Goal: Task Accomplishment & Management: Use online tool/utility

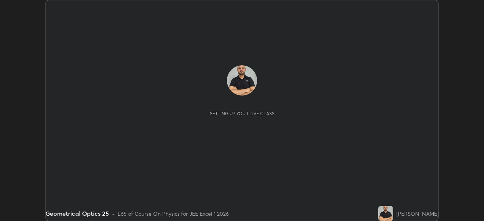
scroll to position [221, 484]
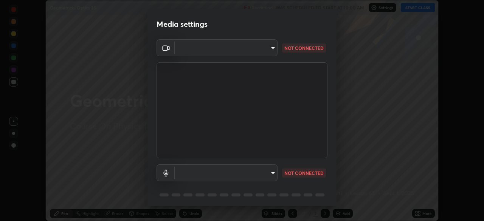
type input "134d1b19bf6860d587459906a7679876aeb3e381516b9be6bb745b9f97a347e3"
type input "default"
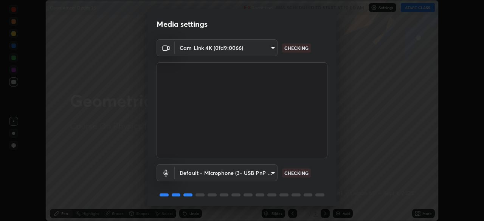
scroll to position [27, 0]
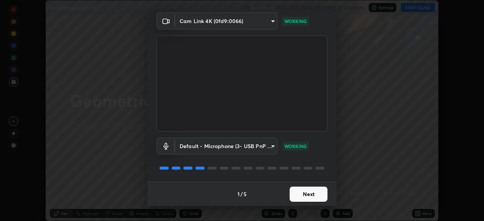
click at [312, 190] on button "Next" at bounding box center [308, 194] width 38 height 15
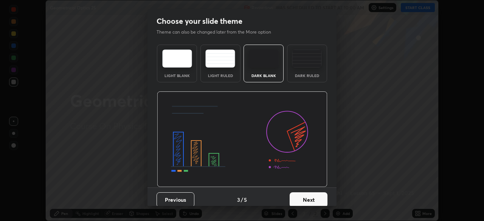
click at [314, 192] on button "Next" at bounding box center [308, 199] width 38 height 15
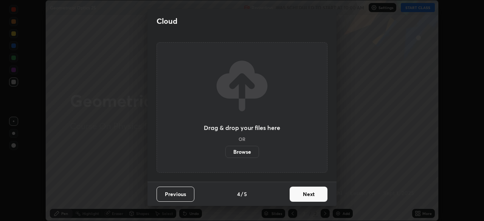
click at [314, 192] on button "Next" at bounding box center [308, 194] width 38 height 15
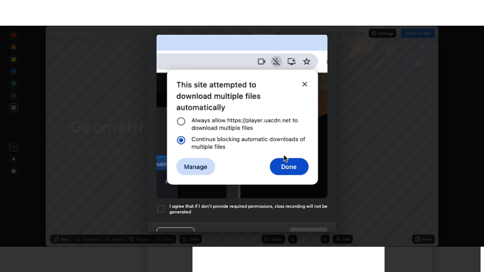
scroll to position [181, 0]
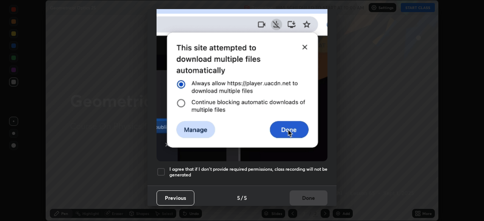
click at [163, 167] on div at bounding box center [160, 171] width 9 height 9
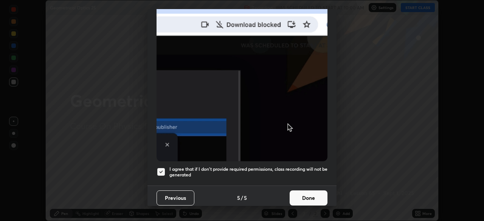
click at [304, 195] on button "Done" at bounding box center [308, 197] width 38 height 15
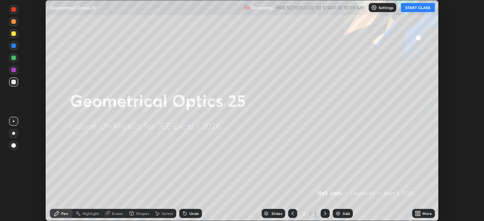
click at [419, 212] on icon at bounding box center [419, 212] width 2 height 2
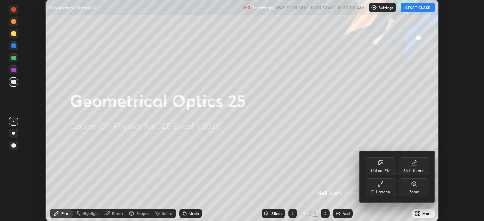
click at [384, 189] on div "Full screen" at bounding box center [380, 187] width 30 height 18
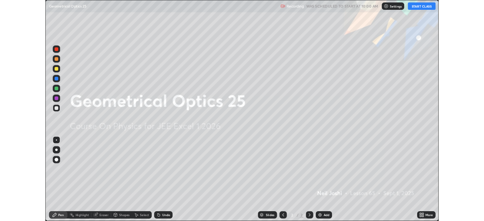
scroll to position [272, 484]
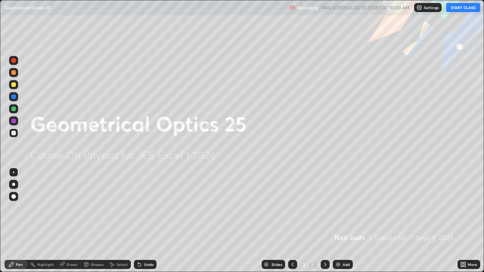
click at [465, 6] on button "START CLASS" at bounding box center [463, 7] width 34 height 9
click at [338, 221] on img at bounding box center [338, 264] width 6 height 6
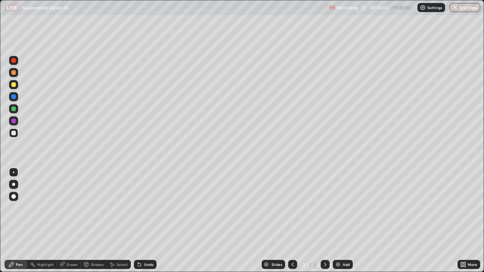
click at [468, 221] on div "More" at bounding box center [471, 265] width 9 height 4
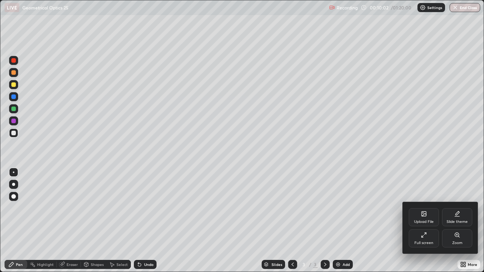
click at [425, 221] on icon at bounding box center [423, 235] width 6 height 6
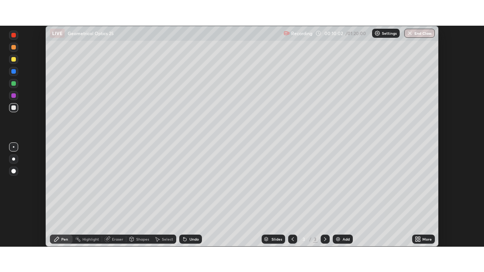
scroll to position [37558, 37296]
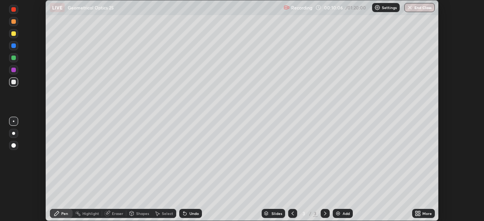
click at [423, 214] on div "More" at bounding box center [426, 214] width 9 height 4
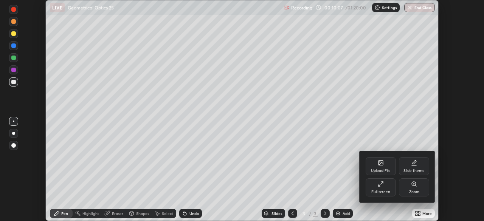
click at [380, 192] on div "Full screen" at bounding box center [380, 192] width 19 height 4
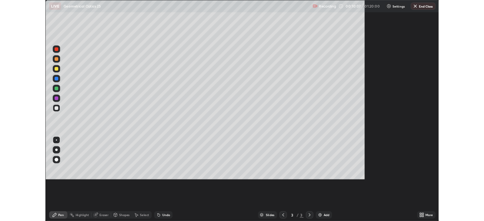
scroll to position [272, 484]
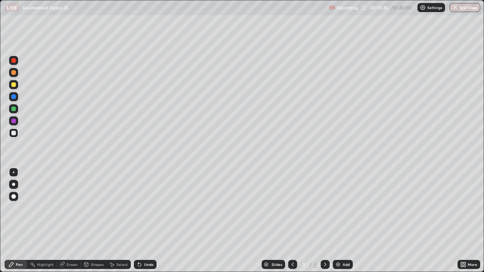
click at [14, 84] on div at bounding box center [13, 84] width 5 height 5
click at [13, 184] on div at bounding box center [13, 184] width 3 height 3
click at [11, 135] on div at bounding box center [13, 132] width 9 height 9
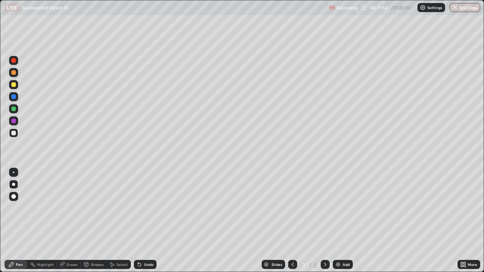
click at [12, 84] on div at bounding box center [13, 84] width 5 height 5
click at [146, 221] on div "Undo" at bounding box center [148, 265] width 9 height 4
click at [148, 221] on div "Undo" at bounding box center [148, 265] width 9 height 4
click at [13, 108] on div at bounding box center [13, 109] width 5 height 5
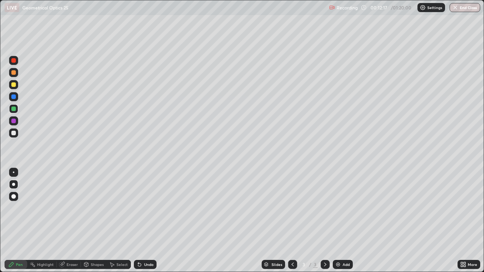
click at [11, 108] on div at bounding box center [13, 108] width 9 height 9
click at [13, 87] on div at bounding box center [13, 84] width 5 height 5
click at [14, 88] on div at bounding box center [13, 84] width 9 height 9
click at [13, 133] on div at bounding box center [13, 133] width 5 height 5
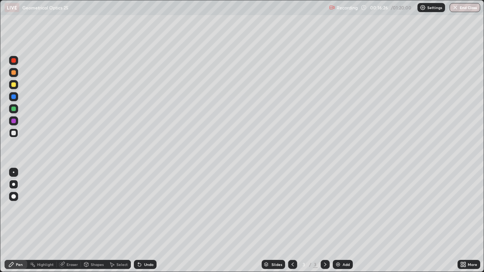
click at [342, 221] on div "Add" at bounding box center [345, 265] width 7 height 4
click at [293, 221] on icon at bounding box center [292, 264] width 6 height 6
click at [325, 221] on icon at bounding box center [325, 264] width 6 height 6
click at [14, 84] on div at bounding box center [13, 84] width 5 height 5
click at [138, 221] on icon at bounding box center [139, 264] width 3 height 3
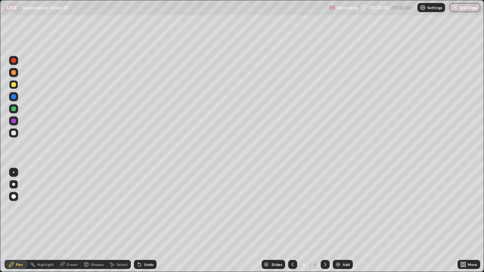
click at [142, 221] on div "Undo" at bounding box center [145, 264] width 23 height 9
click at [144, 221] on div "Undo" at bounding box center [148, 265] width 9 height 4
click at [141, 221] on div "Undo" at bounding box center [145, 264] width 23 height 9
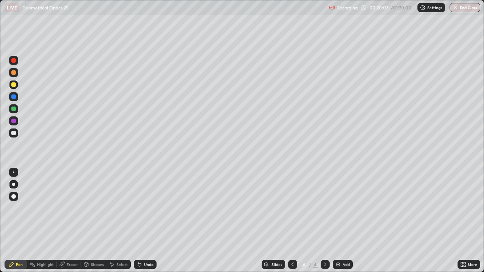
click at [142, 221] on div "Undo" at bounding box center [145, 264] width 23 height 9
click at [12, 131] on div at bounding box center [13, 133] width 5 height 5
click at [290, 221] on icon at bounding box center [292, 264] width 6 height 6
click at [14, 132] on div at bounding box center [13, 133] width 5 height 5
click at [324, 221] on icon at bounding box center [325, 264] width 6 height 6
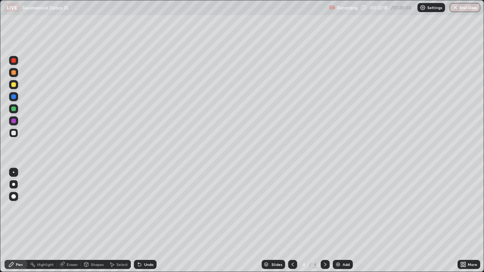
click at [340, 221] on img at bounding box center [338, 264] width 6 height 6
click at [139, 221] on icon at bounding box center [139, 264] width 6 height 6
click at [142, 221] on div "Undo" at bounding box center [145, 264] width 23 height 9
click at [143, 221] on div "Undo" at bounding box center [145, 264] width 23 height 9
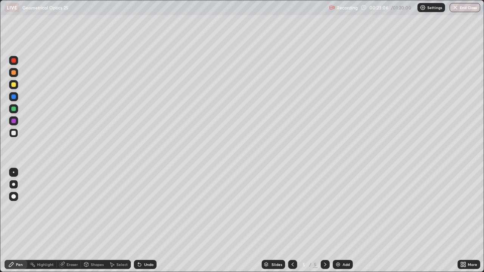
click at [143, 221] on div "Undo" at bounding box center [145, 264] width 23 height 9
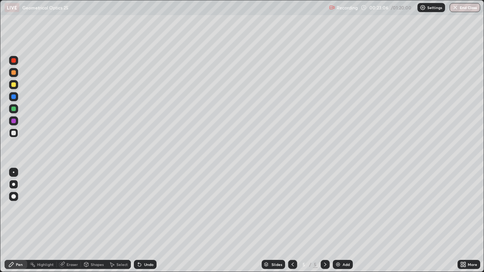
click at [143, 221] on div "Undo" at bounding box center [145, 264] width 23 height 9
click at [141, 221] on div "Undo" at bounding box center [145, 264] width 23 height 9
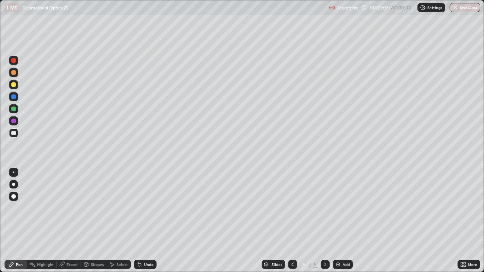
click at [141, 221] on div "Undo" at bounding box center [145, 264] width 23 height 9
click at [142, 221] on div "Undo" at bounding box center [145, 264] width 23 height 9
click at [144, 221] on div "Undo" at bounding box center [148, 265] width 9 height 4
click at [147, 221] on div "Undo" at bounding box center [148, 265] width 9 height 4
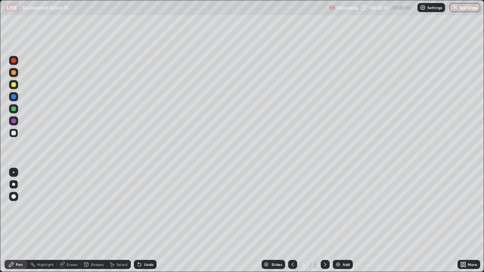
click at [149, 221] on div "Undo" at bounding box center [148, 265] width 9 height 4
click at [288, 221] on div at bounding box center [292, 264] width 9 height 9
click at [292, 221] on icon at bounding box center [292, 264] width 6 height 6
click at [321, 221] on div at bounding box center [324, 264] width 9 height 15
click at [323, 221] on icon at bounding box center [325, 264] width 6 height 6
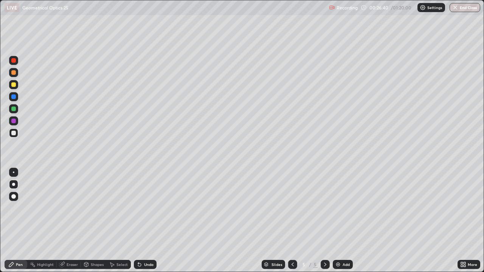
click at [342, 221] on div "Add" at bounding box center [342, 264] width 20 height 9
click at [10, 108] on div at bounding box center [13, 108] width 9 height 9
click at [13, 132] on div at bounding box center [13, 133] width 5 height 5
click at [139, 221] on icon at bounding box center [139, 264] width 3 height 3
click at [141, 221] on icon at bounding box center [139, 264] width 6 height 6
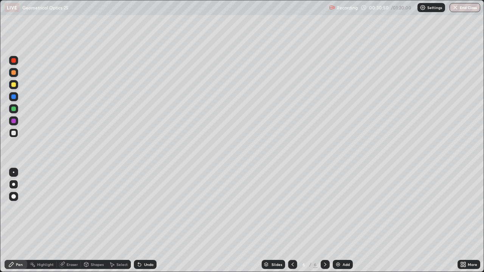
click at [141, 221] on icon at bounding box center [139, 264] width 6 height 6
click at [145, 221] on div "Undo" at bounding box center [148, 265] width 9 height 4
click at [70, 221] on div "Eraser" at bounding box center [71, 265] width 11 height 4
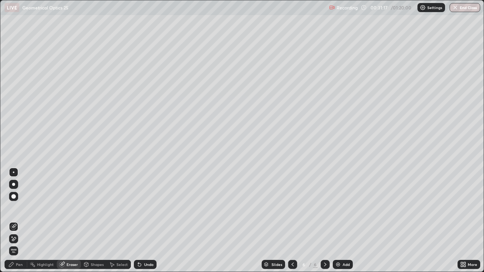
click at [18, 221] on div "Pen" at bounding box center [16, 264] width 23 height 9
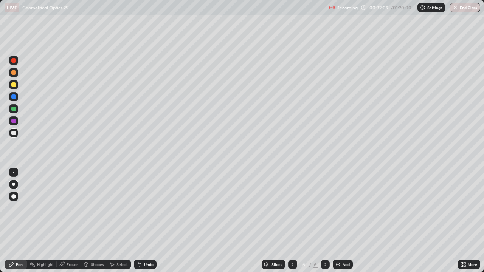
click at [140, 221] on div "Undo" at bounding box center [145, 264] width 23 height 9
click at [136, 221] on icon at bounding box center [139, 264] width 6 height 6
click at [345, 221] on div "Add" at bounding box center [345, 265] width 7 height 4
click at [152, 221] on div "Undo" at bounding box center [145, 264] width 23 height 9
click at [149, 221] on div "Undo" at bounding box center [145, 264] width 23 height 9
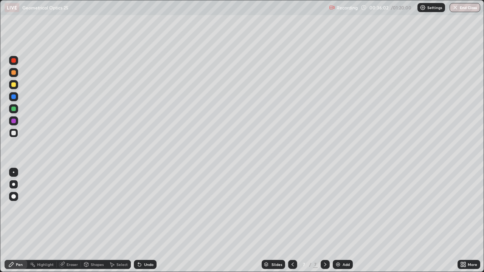
click at [147, 221] on div "Undo" at bounding box center [145, 264] width 23 height 9
click at [340, 221] on div "Add" at bounding box center [342, 264] width 20 height 9
click at [14, 86] on div at bounding box center [13, 84] width 5 height 5
click at [149, 221] on div "Undo" at bounding box center [148, 265] width 9 height 4
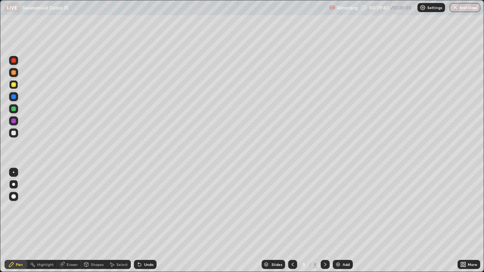
click at [147, 221] on div "Undo" at bounding box center [148, 265] width 9 height 4
click at [149, 221] on div "Undo" at bounding box center [145, 264] width 23 height 9
click at [147, 221] on div "Undo" at bounding box center [148, 265] width 9 height 4
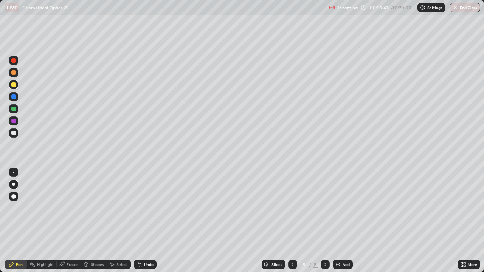
click at [146, 221] on div "Undo" at bounding box center [148, 265] width 9 height 4
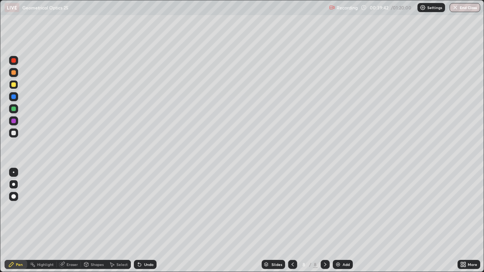
click at [146, 221] on div "Undo" at bounding box center [148, 265] width 9 height 4
click at [0, 71] on div "Setting up your live class" at bounding box center [242, 136] width 484 height 272
click at [145, 221] on div "Undo" at bounding box center [148, 265] width 9 height 4
click at [141, 221] on div "Undo" at bounding box center [145, 264] width 23 height 9
click at [15, 133] on div at bounding box center [13, 133] width 5 height 5
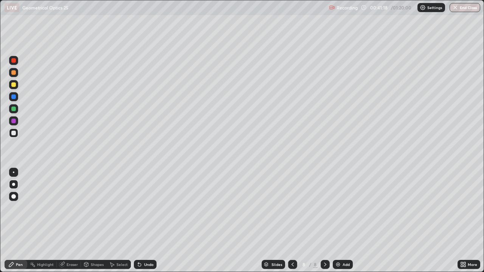
click at [15, 133] on div at bounding box center [13, 133] width 5 height 5
click at [349, 221] on div "Add" at bounding box center [345, 265] width 7 height 4
click at [142, 221] on div "Undo" at bounding box center [145, 264] width 23 height 9
click at [144, 221] on div "Undo" at bounding box center [148, 265] width 9 height 4
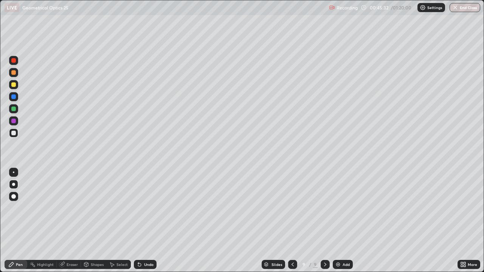
click at [144, 221] on div "Undo" at bounding box center [148, 265] width 9 height 4
click at [73, 221] on div "Eraser" at bounding box center [71, 265] width 11 height 4
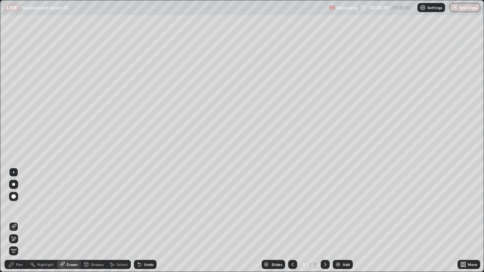
click at [14, 221] on icon at bounding box center [11, 264] width 6 height 6
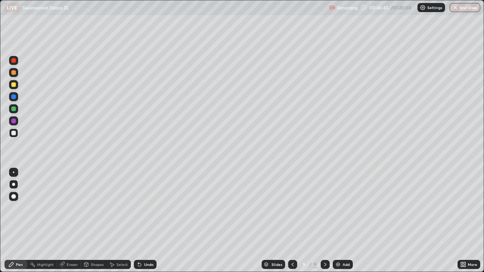
click at [147, 221] on div "Undo" at bounding box center [145, 264] width 23 height 9
click at [15, 83] on div at bounding box center [13, 84] width 5 height 5
click at [14, 84] on div at bounding box center [13, 84] width 5 height 5
click at [359, 221] on div "Slides 9 / 9 Add" at bounding box center [306, 264] width 301 height 15
click at [344, 221] on div "Add" at bounding box center [345, 265] width 7 height 4
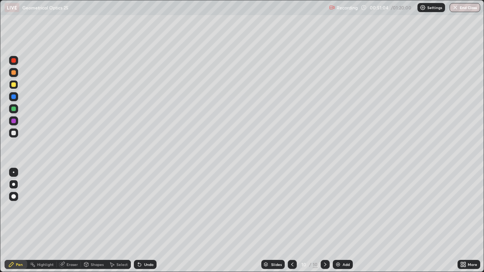
click at [292, 221] on icon at bounding box center [292, 265] width 2 height 4
click at [324, 221] on icon at bounding box center [325, 264] width 6 height 6
click at [142, 221] on div "Undo" at bounding box center [145, 264] width 23 height 9
click at [144, 221] on div "Undo" at bounding box center [145, 264] width 23 height 9
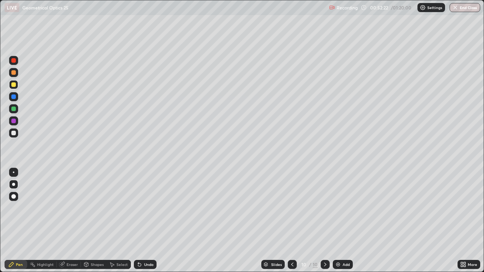
click at [12, 133] on div at bounding box center [13, 133] width 5 height 5
click at [70, 221] on div "Eraser" at bounding box center [71, 265] width 11 height 4
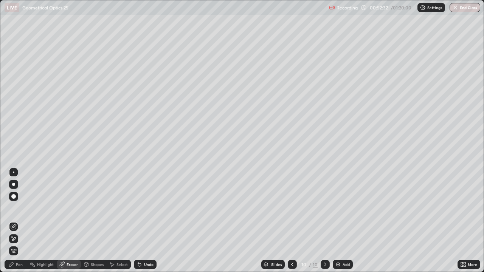
click at [20, 221] on div "Pen" at bounding box center [19, 265] width 7 height 4
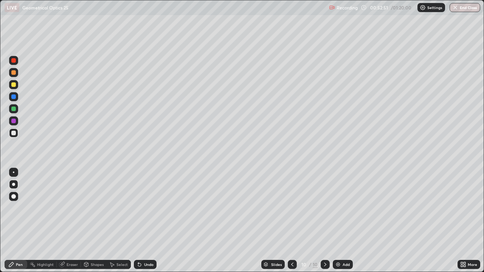
click at [147, 221] on div "Undo" at bounding box center [148, 265] width 9 height 4
click at [146, 221] on div "Undo" at bounding box center [145, 264] width 23 height 9
click at [147, 221] on div "Undo" at bounding box center [148, 265] width 9 height 4
click at [142, 221] on div "Undo" at bounding box center [145, 264] width 23 height 9
click at [145, 221] on div "Undo" at bounding box center [148, 265] width 9 height 4
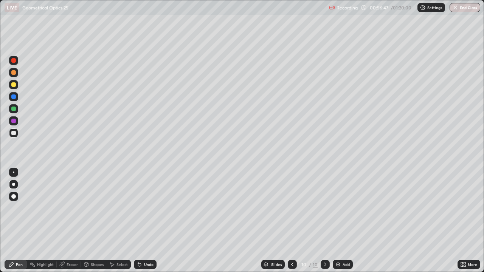
click at [145, 221] on div "Undo" at bounding box center [148, 265] width 9 height 4
click at [147, 221] on div "Undo" at bounding box center [145, 264] width 23 height 9
click at [13, 83] on div at bounding box center [13, 84] width 5 height 5
click at [9, 86] on div at bounding box center [13, 84] width 9 height 9
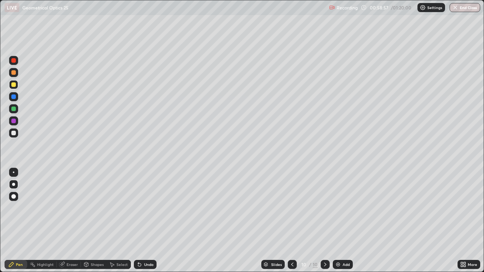
click at [13, 85] on div at bounding box center [13, 84] width 5 height 5
click at [13, 84] on div at bounding box center [13, 84] width 5 height 5
click at [343, 221] on div "Add" at bounding box center [345, 265] width 7 height 4
click at [292, 221] on icon at bounding box center [292, 264] width 6 height 6
click at [325, 221] on icon at bounding box center [325, 265] width 2 height 4
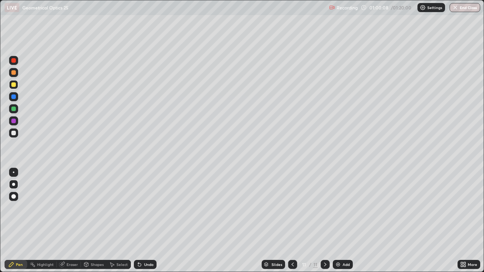
click at [292, 221] on icon at bounding box center [292, 264] width 6 height 6
click at [324, 221] on icon at bounding box center [325, 264] width 6 height 6
click at [143, 221] on div "Undo" at bounding box center [145, 264] width 23 height 9
click at [142, 221] on div "Undo" at bounding box center [145, 264] width 23 height 9
click at [292, 221] on icon at bounding box center [292, 264] width 6 height 6
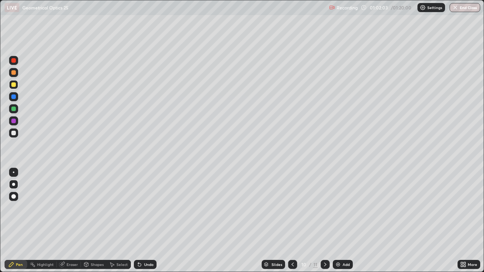
click at [322, 221] on icon at bounding box center [325, 264] width 6 height 6
click at [292, 221] on icon at bounding box center [292, 264] width 6 height 6
click at [325, 221] on icon at bounding box center [325, 265] width 2 height 4
click at [292, 221] on icon at bounding box center [292, 264] width 6 height 6
click at [323, 221] on icon at bounding box center [325, 264] width 6 height 6
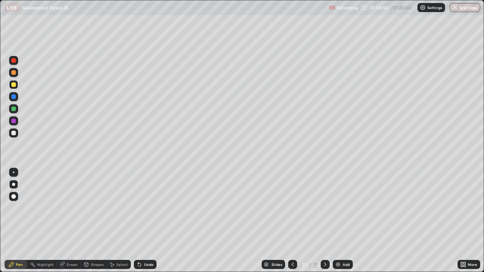
click at [291, 221] on icon at bounding box center [292, 264] width 6 height 6
click at [293, 221] on icon at bounding box center [292, 264] width 6 height 6
click at [324, 221] on icon at bounding box center [325, 265] width 2 height 4
click at [324, 221] on icon at bounding box center [325, 264] width 6 height 6
click at [342, 221] on div "Add" at bounding box center [345, 265] width 7 height 4
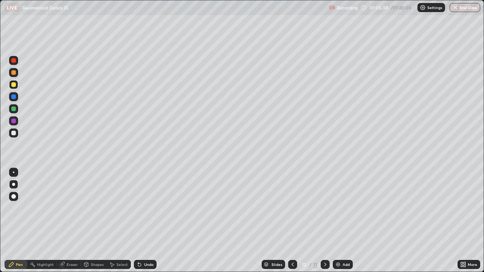
click at [289, 221] on div at bounding box center [292, 264] width 9 height 9
click at [291, 221] on icon at bounding box center [292, 264] width 6 height 6
click at [324, 221] on icon at bounding box center [325, 264] width 6 height 6
click at [325, 221] on icon at bounding box center [325, 264] width 6 height 6
click at [288, 221] on div at bounding box center [292, 264] width 9 height 9
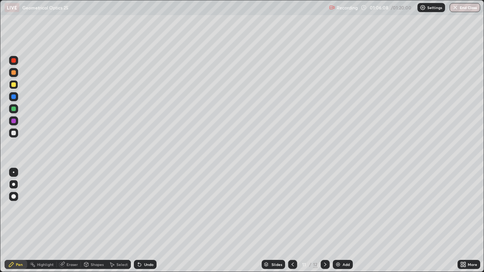
click at [324, 221] on icon at bounding box center [325, 264] width 6 height 6
click at [16, 73] on div at bounding box center [13, 72] width 9 height 9
click at [15, 73] on div at bounding box center [13, 72] width 5 height 5
click at [464, 221] on icon at bounding box center [464, 266] width 2 height 2
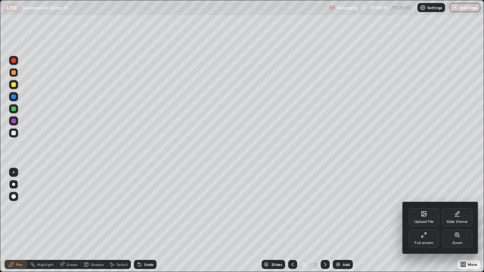
click at [414, 221] on div "Full screen" at bounding box center [423, 238] width 30 height 18
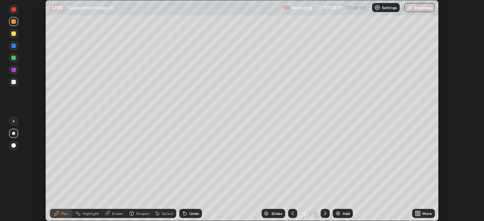
scroll to position [37558, 37296]
click at [415, 7] on button "End Class" at bounding box center [419, 7] width 31 height 9
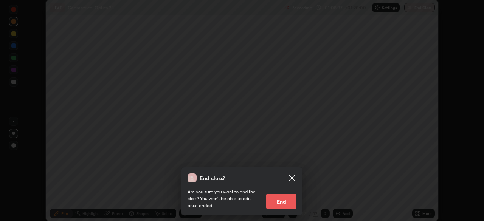
click at [274, 201] on button "End" at bounding box center [281, 201] width 30 height 15
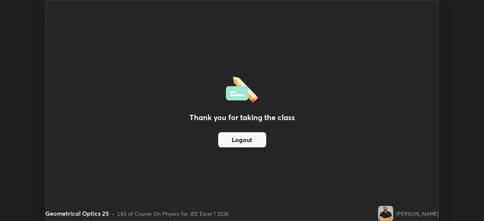
click at [235, 137] on button "Logout" at bounding box center [242, 139] width 48 height 15
click at [232, 136] on button "Logout" at bounding box center [242, 139] width 48 height 15
click at [229, 138] on button "Logout" at bounding box center [242, 139] width 48 height 15
click at [237, 141] on button "Logout" at bounding box center [242, 139] width 48 height 15
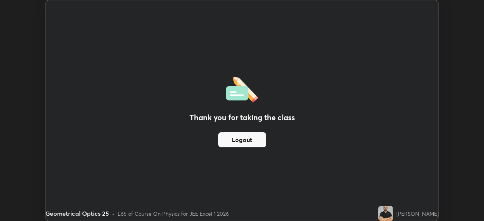
click at [238, 142] on button "Logout" at bounding box center [242, 139] width 48 height 15
click at [239, 136] on button "Logout" at bounding box center [242, 139] width 48 height 15
